Goal: Task Accomplishment & Management: Manage account settings

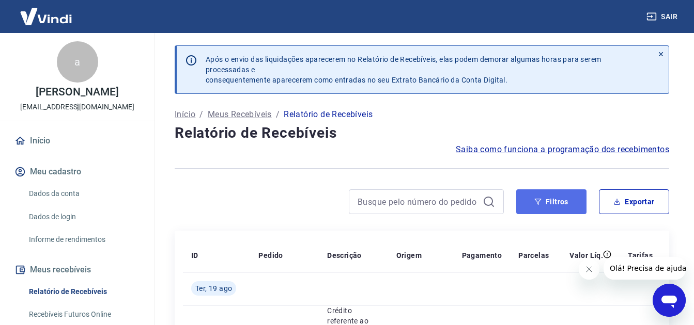
click at [541, 203] on button "Filtros" at bounding box center [551, 202] width 70 height 25
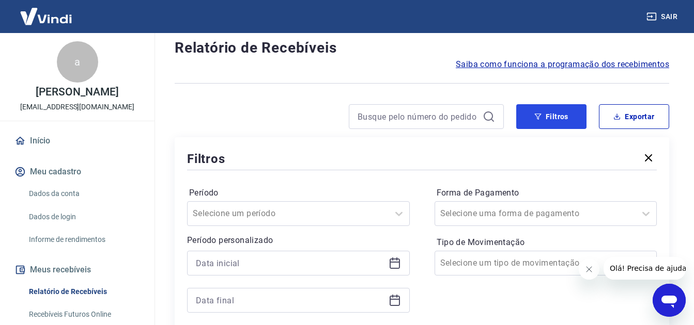
scroll to position [103, 0]
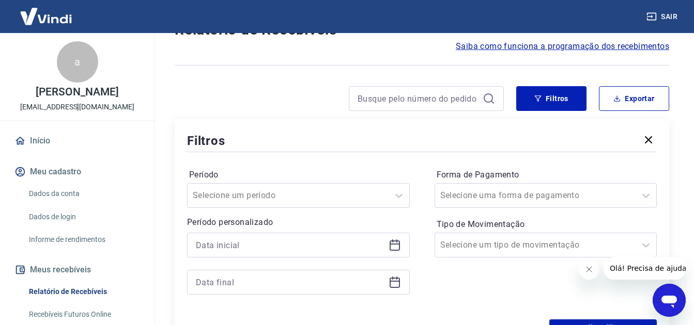
click at [393, 246] on icon at bounding box center [395, 245] width 12 height 12
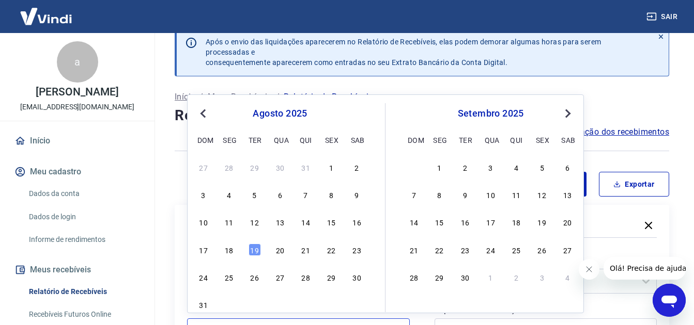
scroll to position [0, 0]
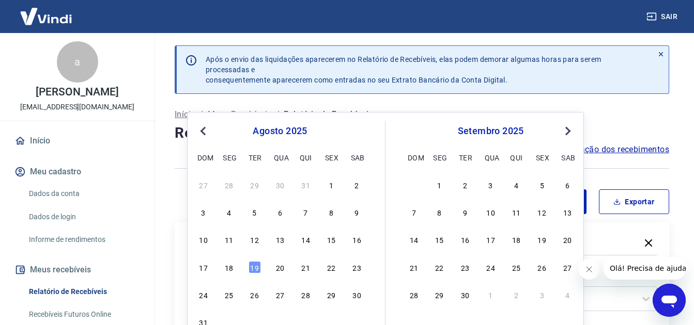
click at [204, 133] on span "Previous Month" at bounding box center [204, 131] width 0 height 12
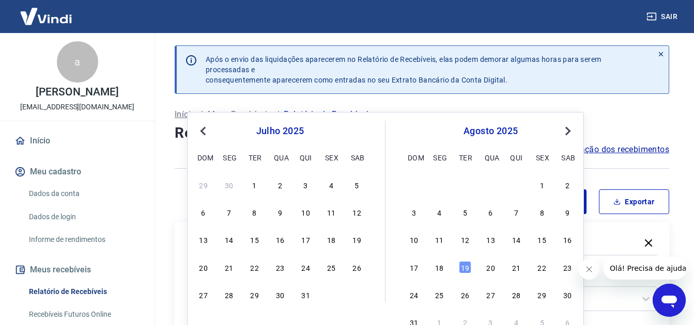
click at [201, 133] on button "Previous Month" at bounding box center [203, 131] width 12 height 12
click at [204, 133] on span "Previous Month" at bounding box center [204, 131] width 0 height 12
click at [230, 294] on div "26" at bounding box center [229, 295] width 12 height 12
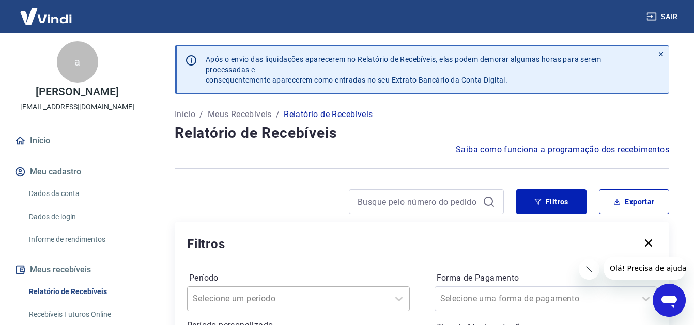
type input "[DATE]"
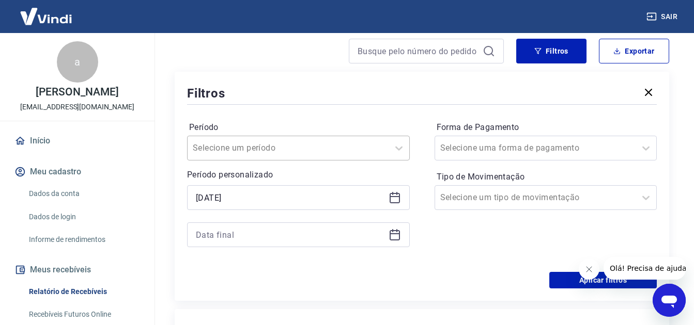
scroll to position [155, 0]
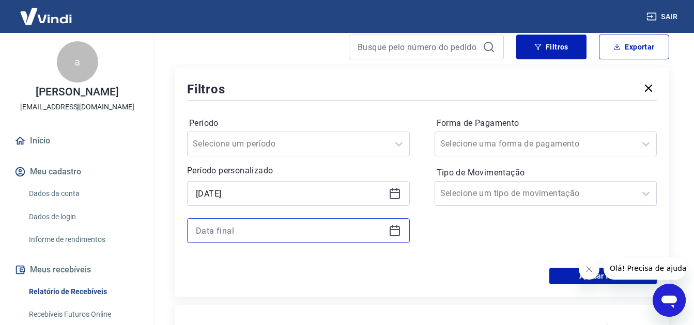
click at [245, 231] on input at bounding box center [290, 230] width 189 height 15
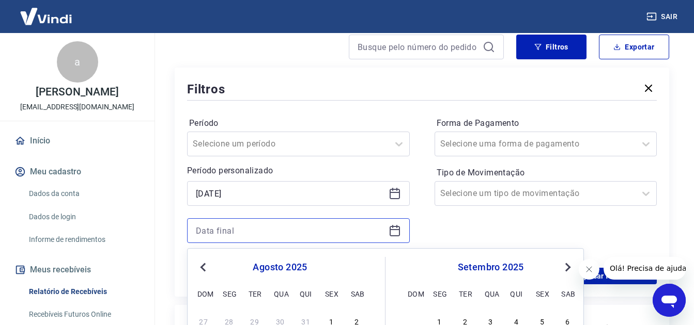
scroll to position [207, 0]
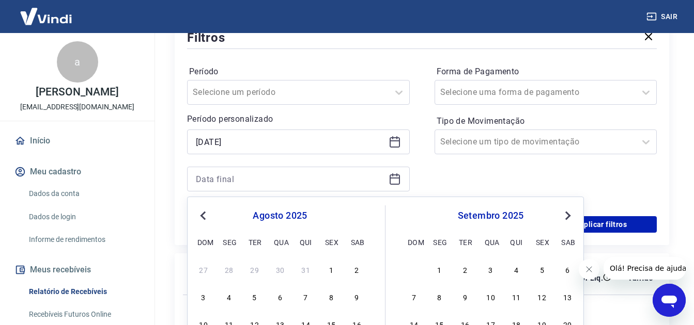
click at [203, 219] on button "Previous Month" at bounding box center [203, 216] width 12 height 12
click at [332, 272] on div "6" at bounding box center [331, 269] width 12 height 12
type input "[DATE]"
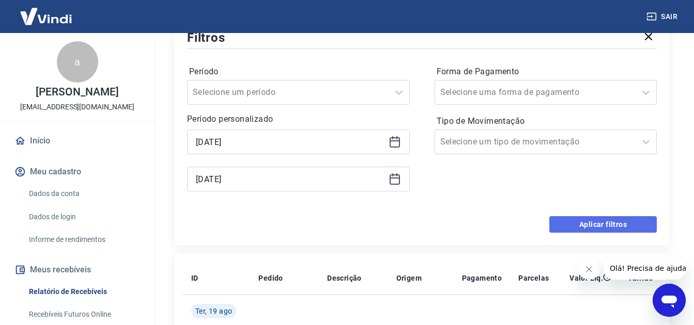
click at [588, 229] on button "Aplicar filtros" at bounding box center [602, 224] width 107 height 17
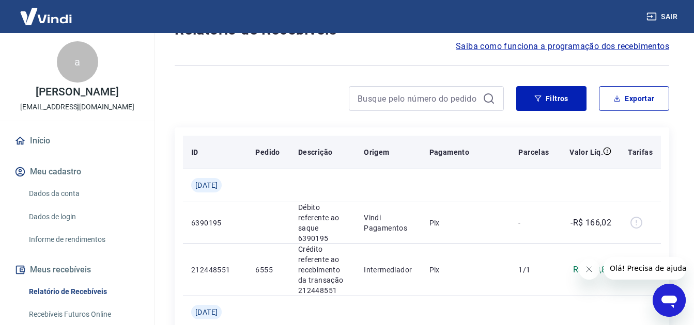
scroll to position [52, 0]
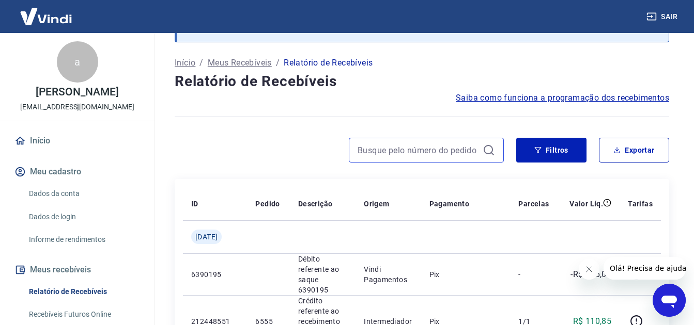
click at [405, 153] on input at bounding box center [418, 150] width 121 height 15
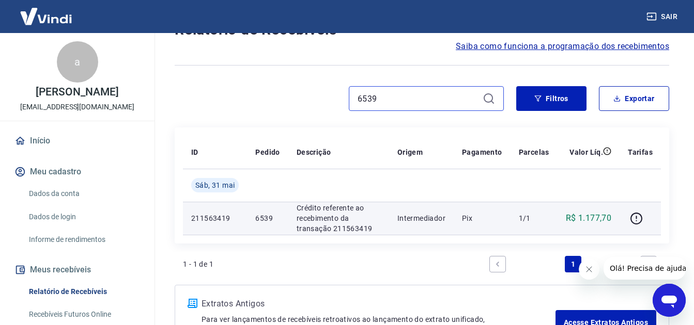
scroll to position [155, 0]
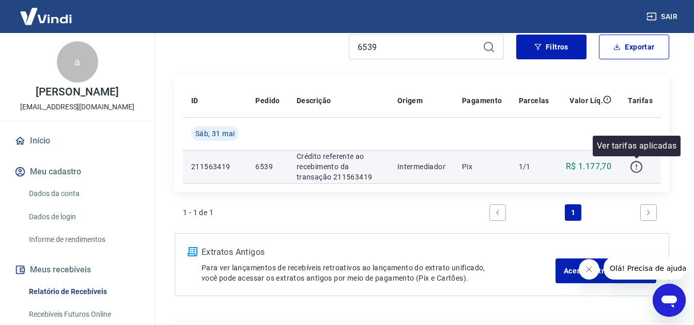
click at [639, 167] on icon "button" at bounding box center [636, 167] width 13 height 13
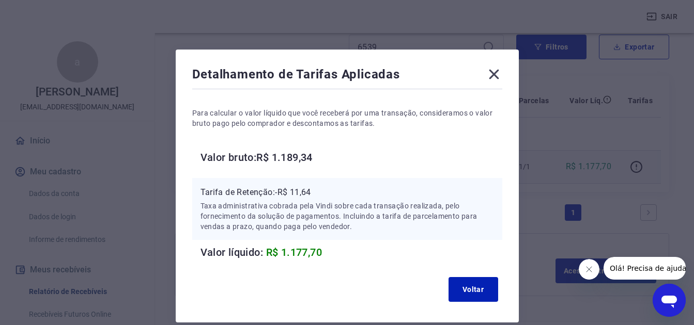
click at [489, 78] on icon at bounding box center [494, 75] width 10 height 10
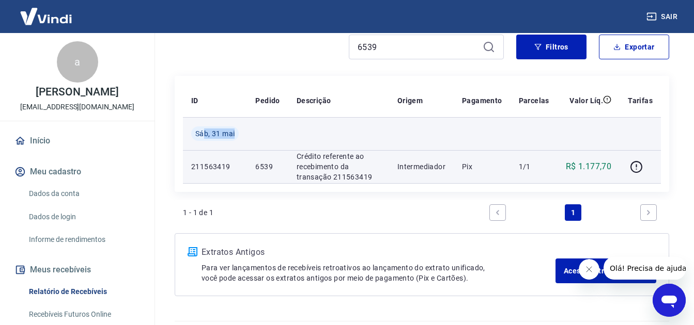
drag, startPoint x: 203, startPoint y: 139, endPoint x: 236, endPoint y: 145, distance: 33.5
click at [236, 145] on td "Sáb, 31 mai" at bounding box center [215, 133] width 64 height 33
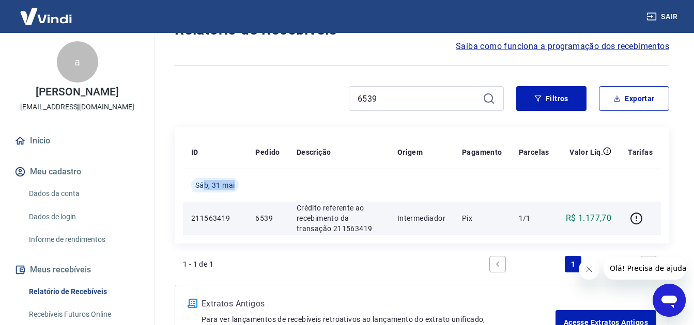
scroll to position [52, 0]
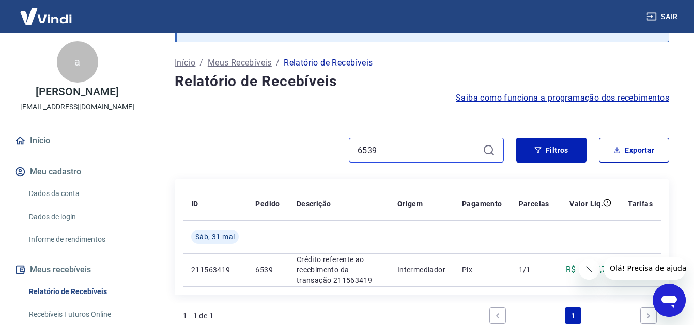
click at [389, 154] on input "6539" at bounding box center [418, 150] width 121 height 15
type input "501741"
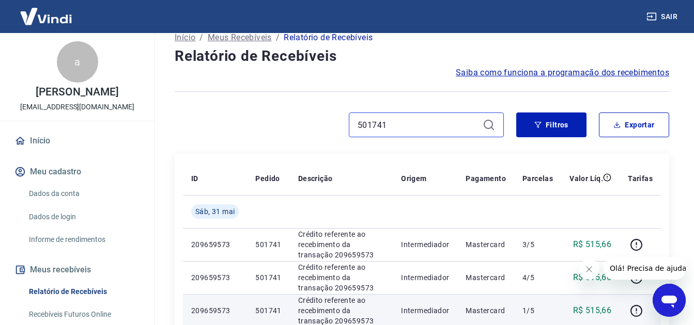
scroll to position [52, 0]
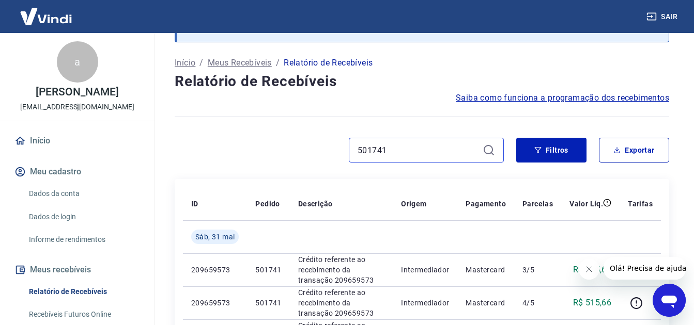
drag, startPoint x: 398, startPoint y: 154, endPoint x: 331, endPoint y: 146, distance: 67.2
click at [331, 146] on div "501741" at bounding box center [339, 150] width 329 height 25
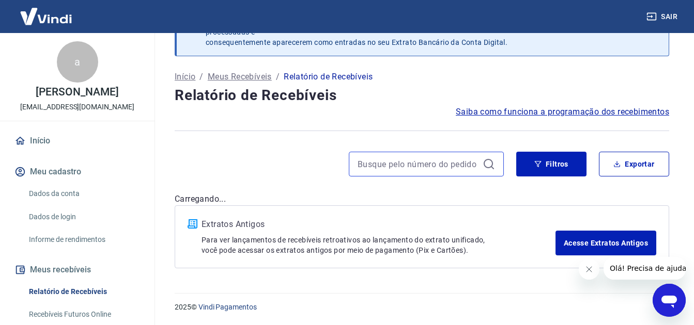
scroll to position [38, 0]
click at [623, 165] on div "Filtros Exportar" at bounding box center [422, 168] width 494 height 33
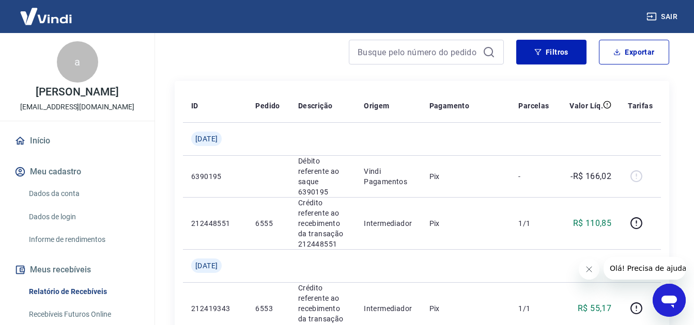
scroll to position [0, 0]
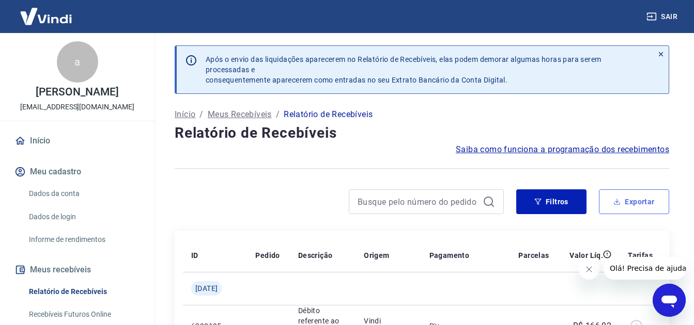
click at [648, 206] on button "Exportar" at bounding box center [634, 202] width 70 height 25
type input "[DATE]"
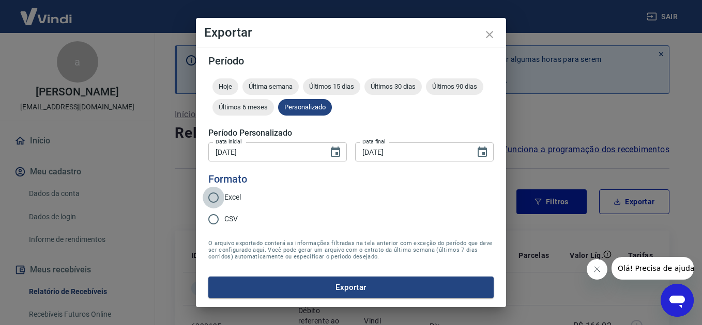
click at [212, 200] on input "Excel" at bounding box center [214, 198] width 22 height 22
radio input "true"
click at [339, 288] on button "Exportar" at bounding box center [350, 288] width 285 height 22
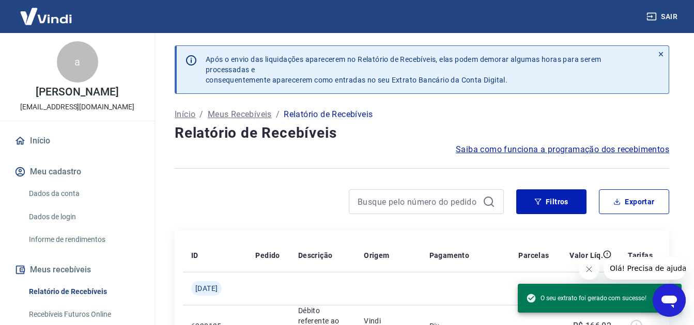
click at [271, 177] on div at bounding box center [422, 168] width 494 height 25
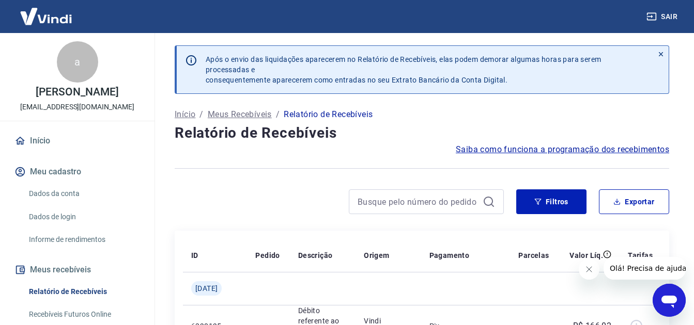
click at [665, 16] on button "Sair" at bounding box center [662, 16] width 37 height 19
